Goal: Transaction & Acquisition: Purchase product/service

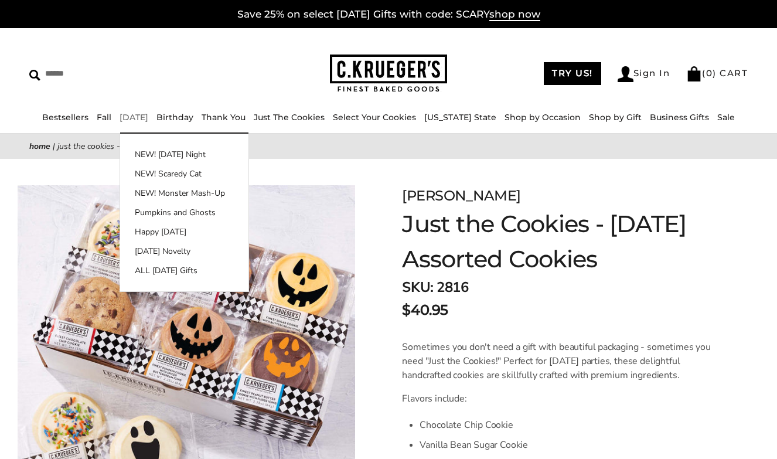
click at [146, 115] on link "[DATE]" at bounding box center [133, 117] width 29 height 11
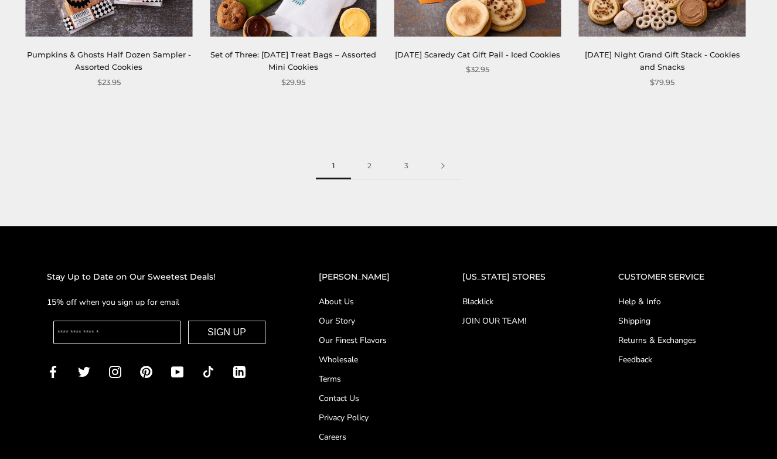
scroll to position [1640, 0]
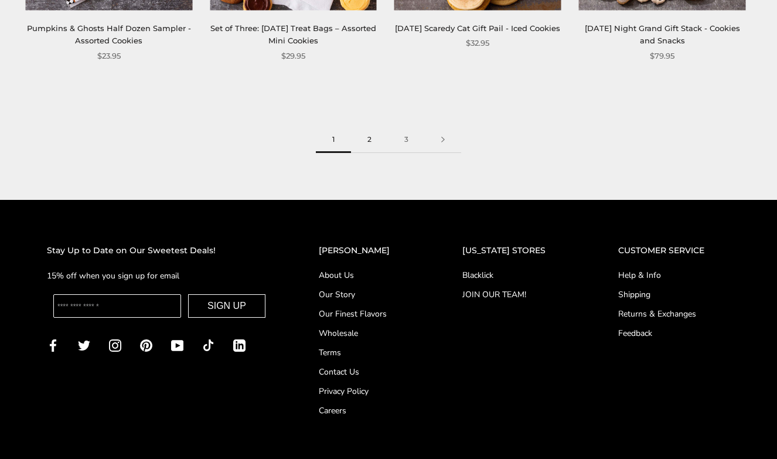
click at [371, 140] on link "2" at bounding box center [369, 140] width 37 height 26
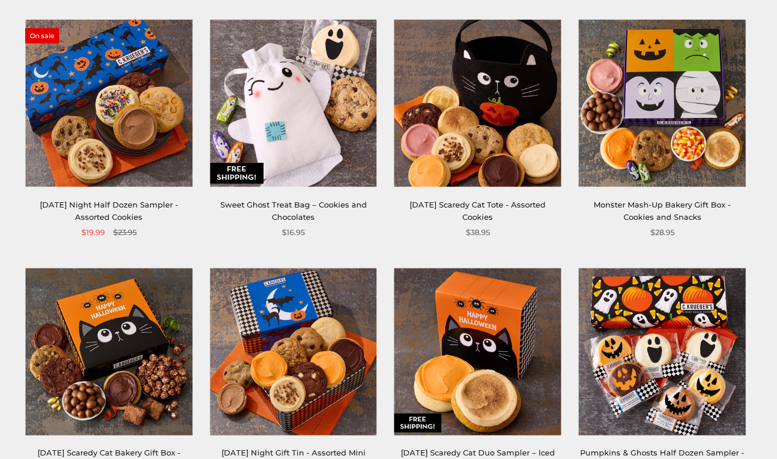
scroll to position [469, 0]
